Goal: Task Accomplishment & Management: Use online tool/utility

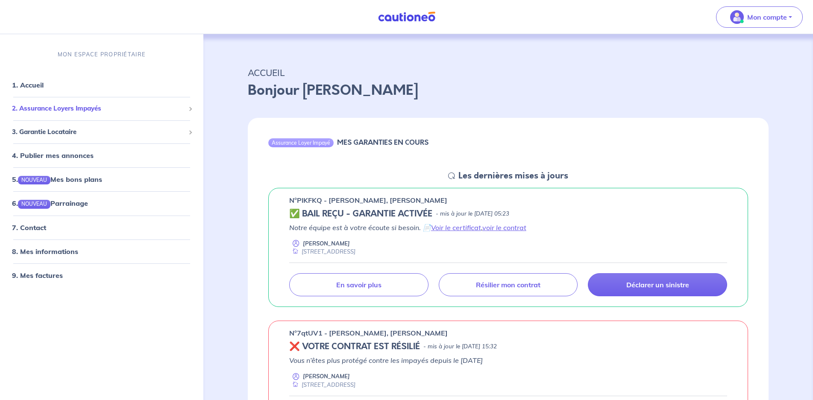
click at [52, 107] on span "2. Assurance Loyers Impayés" at bounding box center [98, 109] width 173 height 10
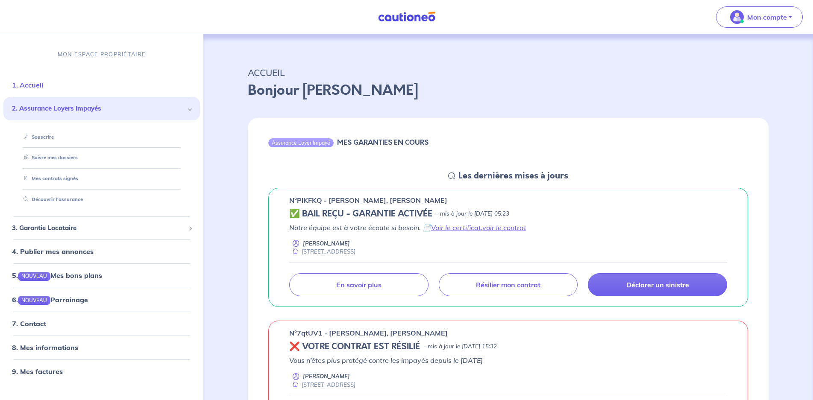
click at [38, 84] on link "1. Accueil" at bounding box center [27, 85] width 31 height 9
click at [38, 85] on link "1. Accueil" at bounding box center [27, 85] width 31 height 9
click at [47, 140] on link "Souscrire" at bounding box center [36, 137] width 33 height 6
click at [93, 233] on span "3. Garantie Locataire" at bounding box center [98, 229] width 173 height 10
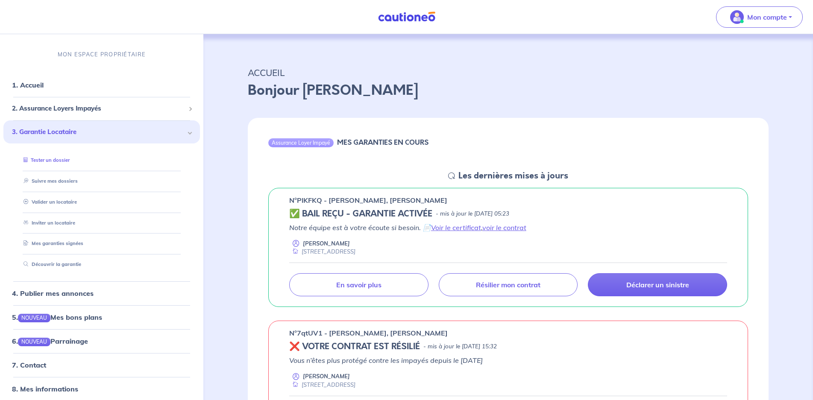
click at [62, 159] on link "Tester un dossier" at bounding box center [45, 160] width 50 height 6
